Goal: Transaction & Acquisition: Purchase product/service

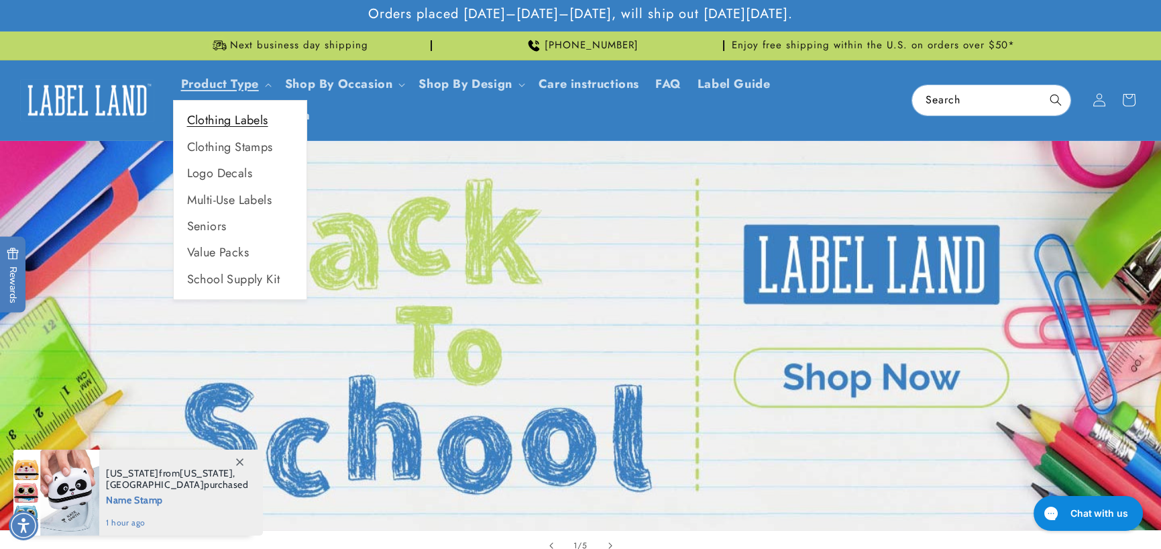
click at [237, 115] on link "Clothing Labels" at bounding box center [240, 120] width 133 height 26
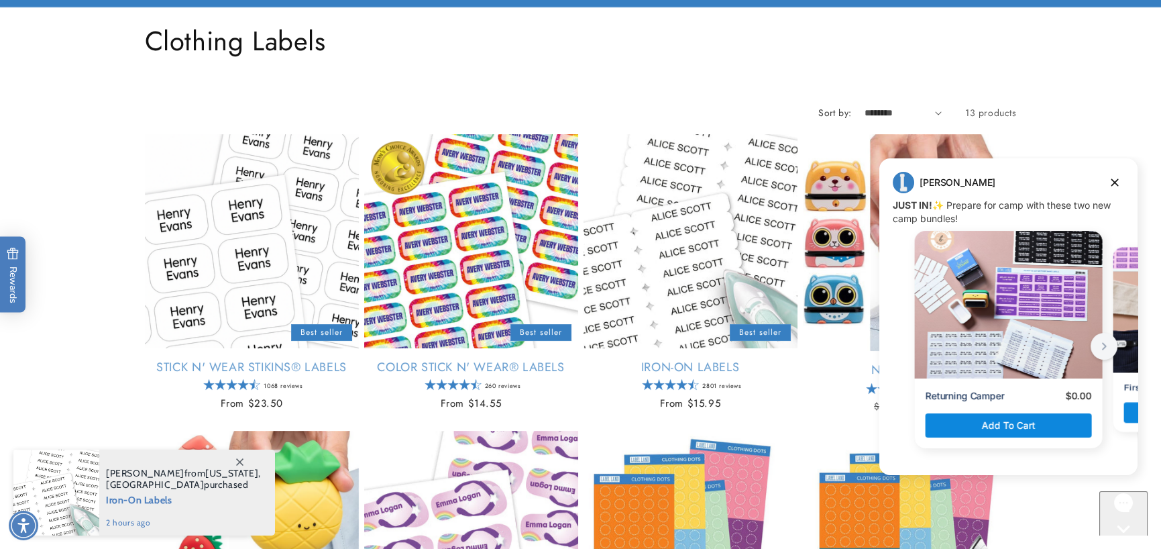
scroll to position [201, 0]
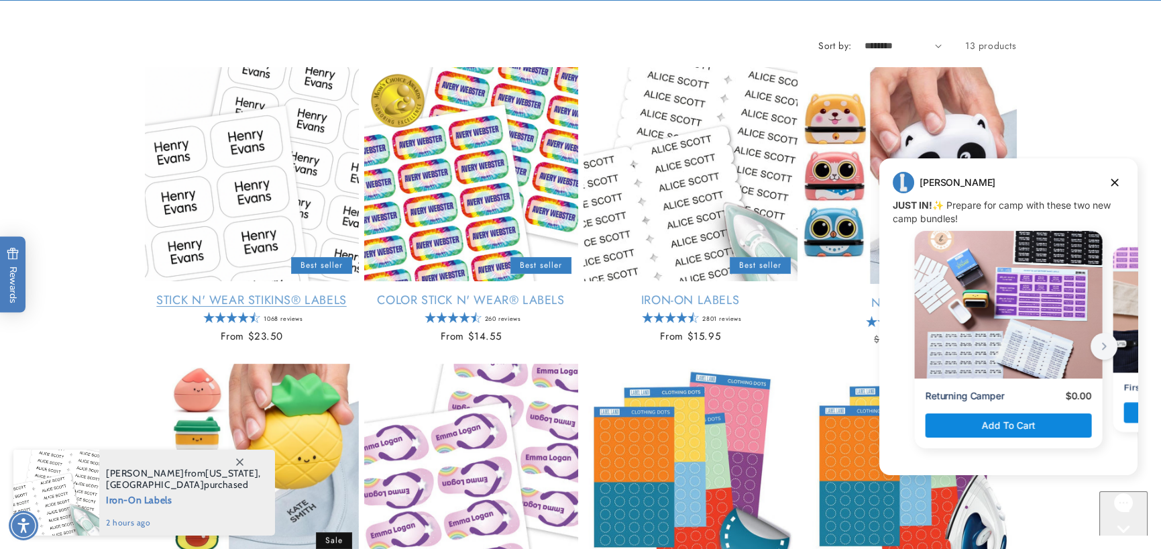
click at [219, 292] on link "Stick N' Wear Stikins® Labels" at bounding box center [252, 299] width 214 height 15
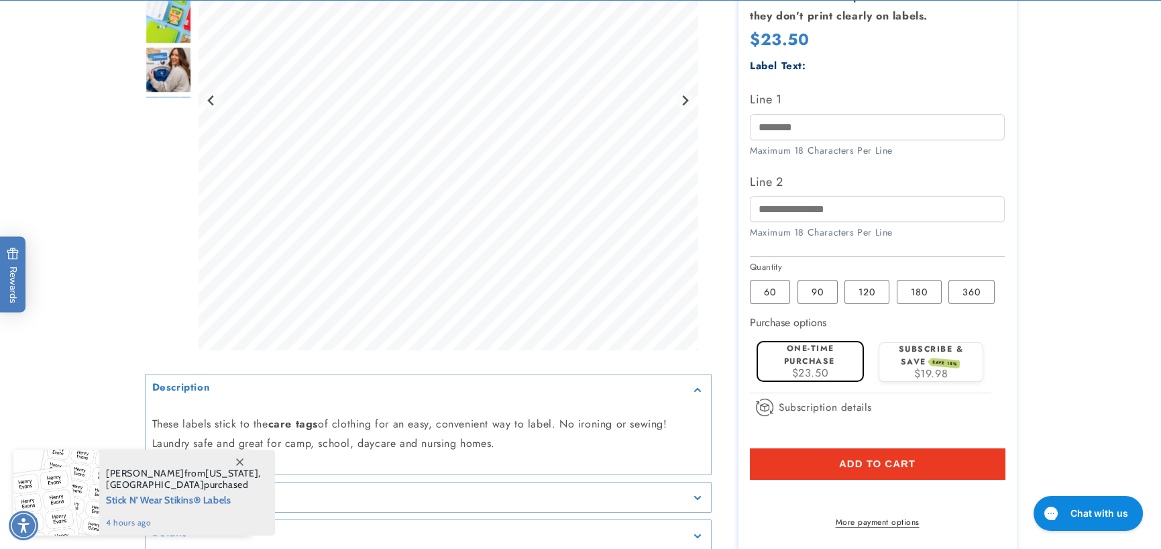
scroll to position [469, 0]
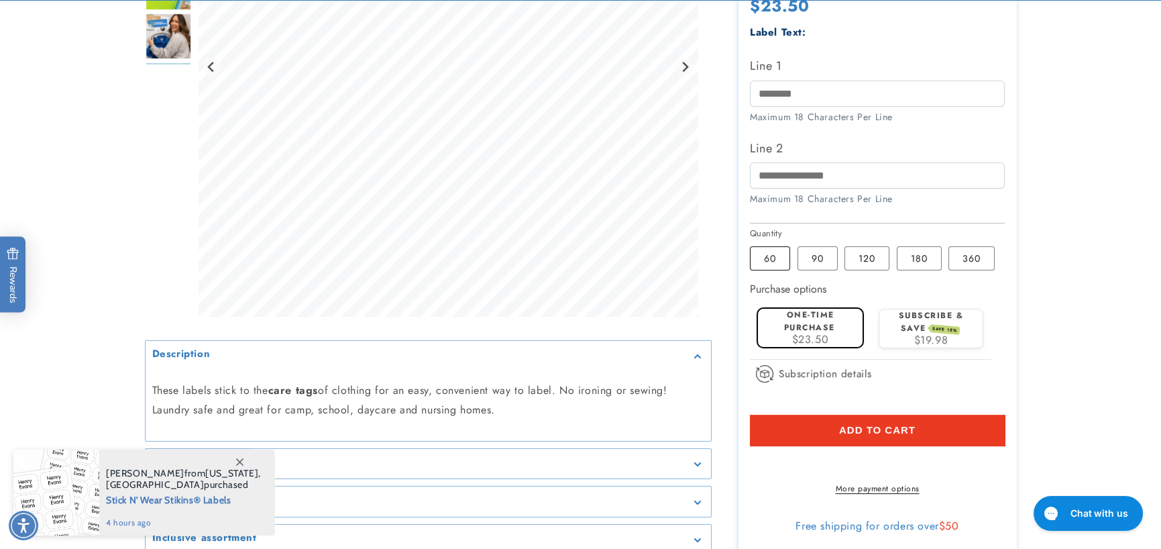
click at [759, 264] on label "60 Variant sold out or unavailable" at bounding box center [770, 258] width 40 height 24
drag, startPoint x: 811, startPoint y: 253, endPoint x: 804, endPoint y: 251, distance: 7.6
click at [810, 252] on label "90 Variant sold out or unavailable" at bounding box center [817, 258] width 40 height 24
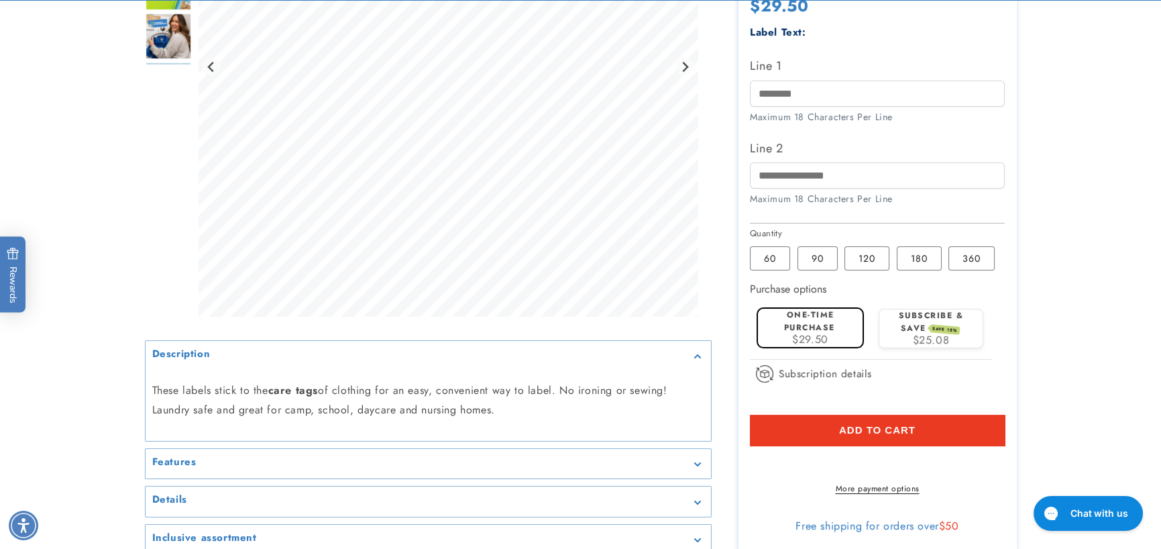
click at [785, 107] on div "Line 1 Maximum 18 Characters Per Line" at bounding box center [877, 89] width 255 height 68
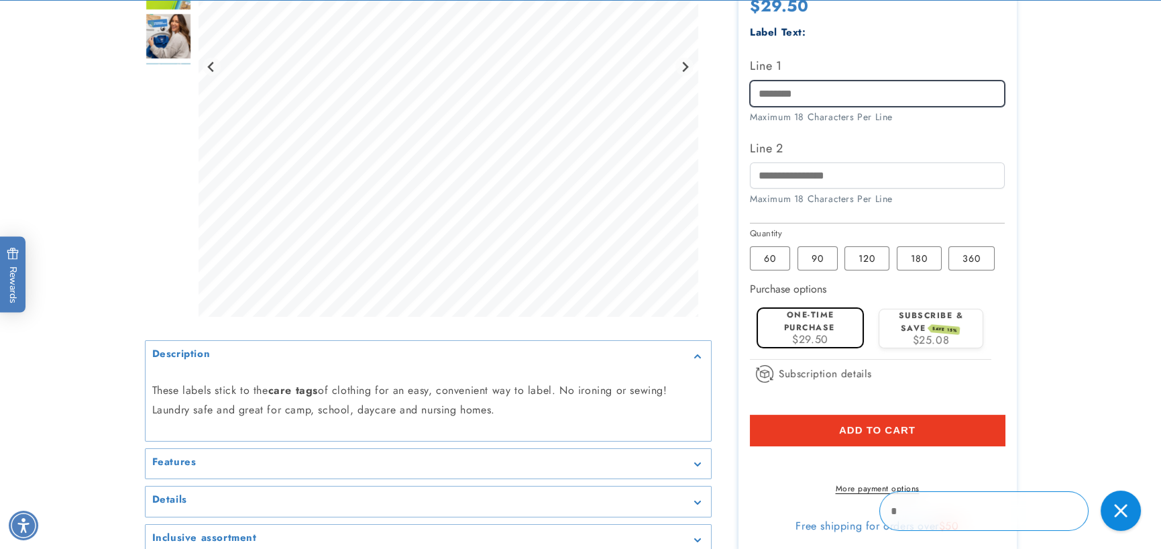
click at [777, 89] on input "Line 1" at bounding box center [877, 93] width 255 height 26
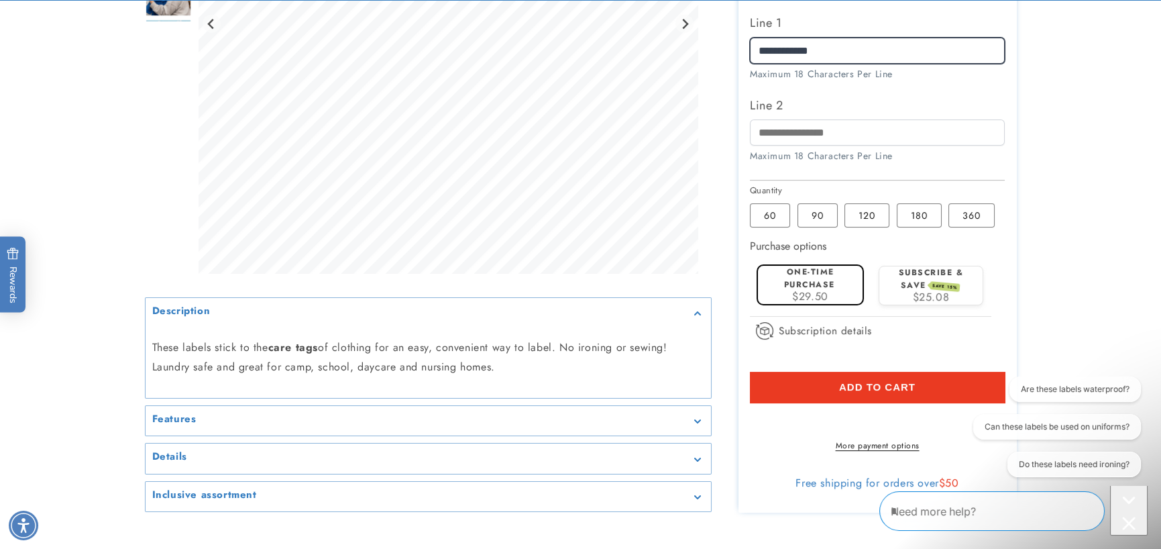
scroll to position [536, 0]
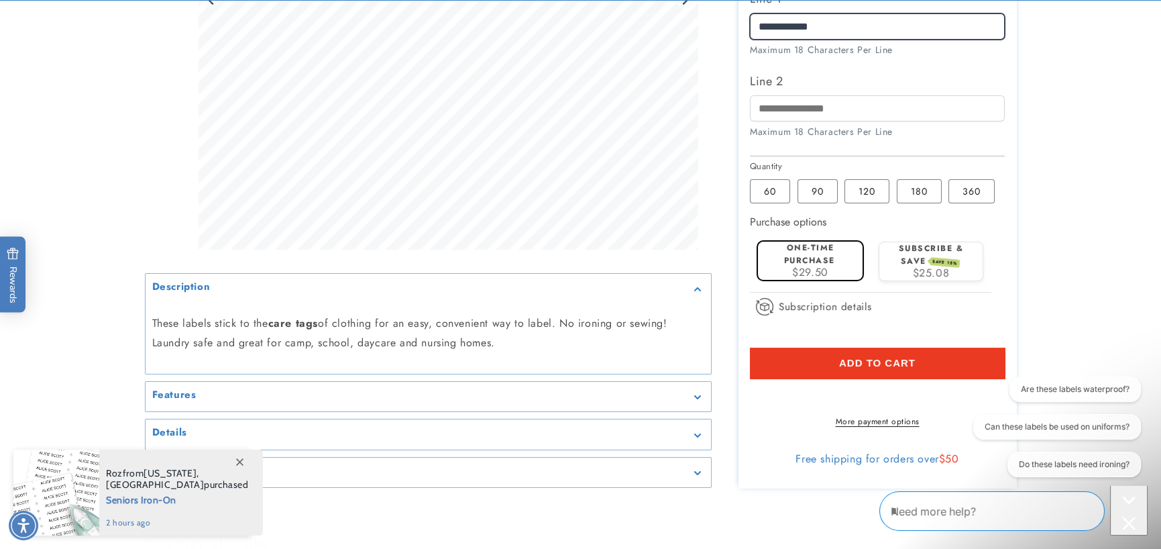
type input "**********"
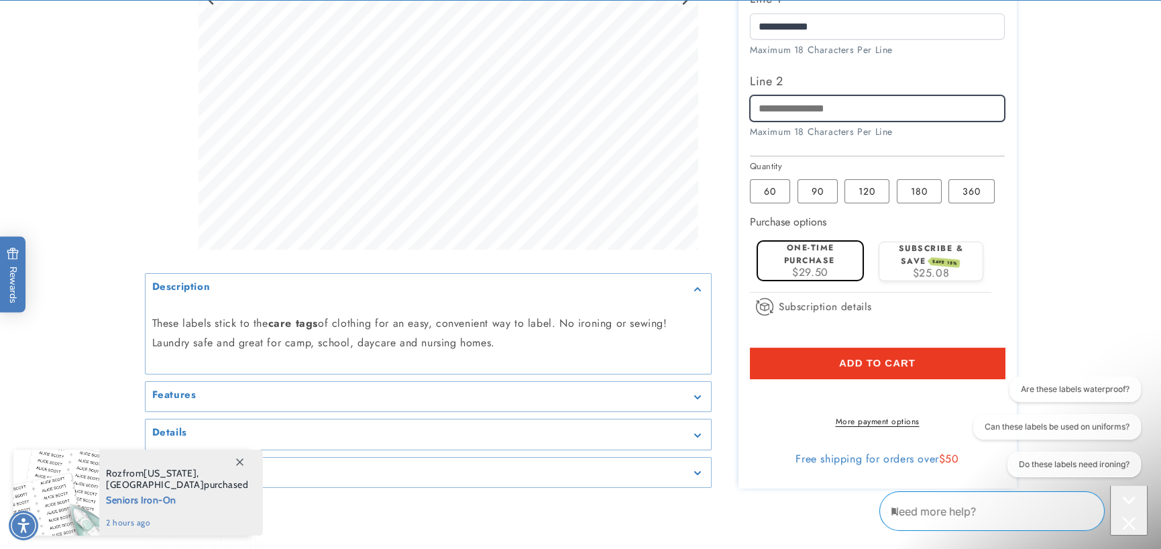
click at [798, 103] on input "Line 2" at bounding box center [877, 108] width 255 height 26
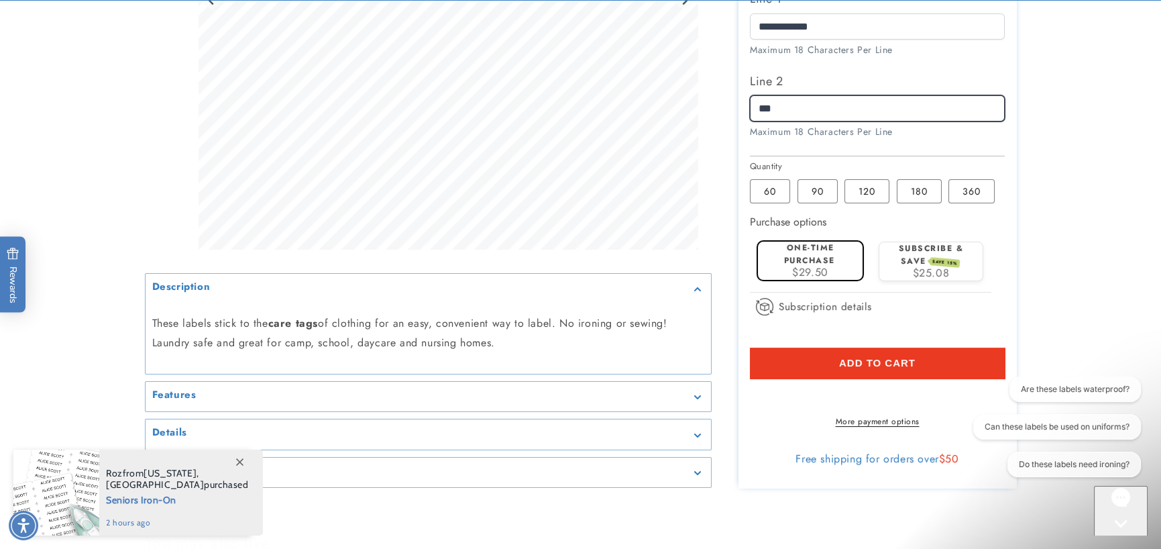
type input "****"
